Goal: Transaction & Acquisition: Purchase product/service

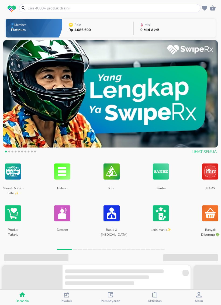
click at [176, 7] on input "text" at bounding box center [113, 8] width 172 height 6
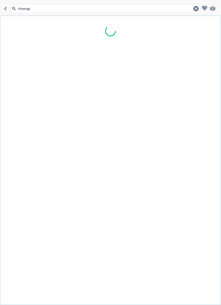
type input "Hemapo"
